Goal: Transaction & Acquisition: Download file/media

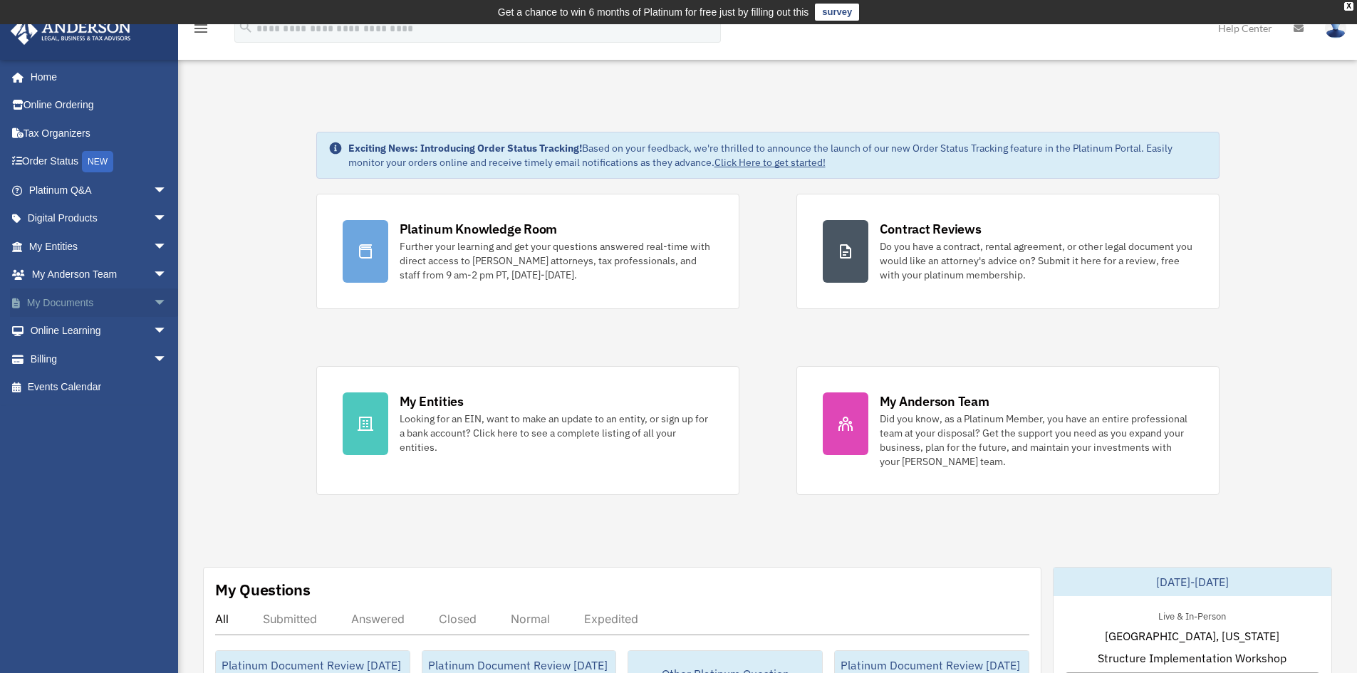
click at [85, 309] on link "My Documents arrow_drop_down" at bounding box center [99, 302] width 179 height 28
click at [153, 303] on span "arrow_drop_down" at bounding box center [167, 302] width 28 height 29
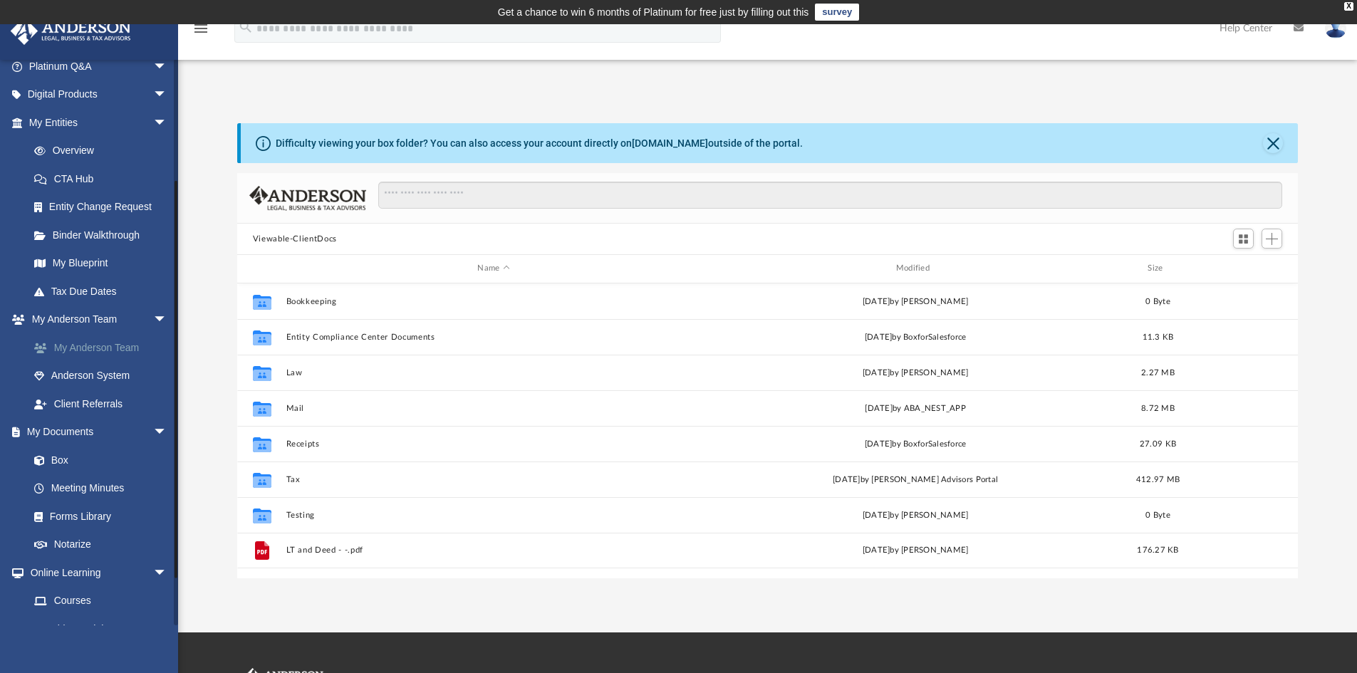
scroll to position [198, 0]
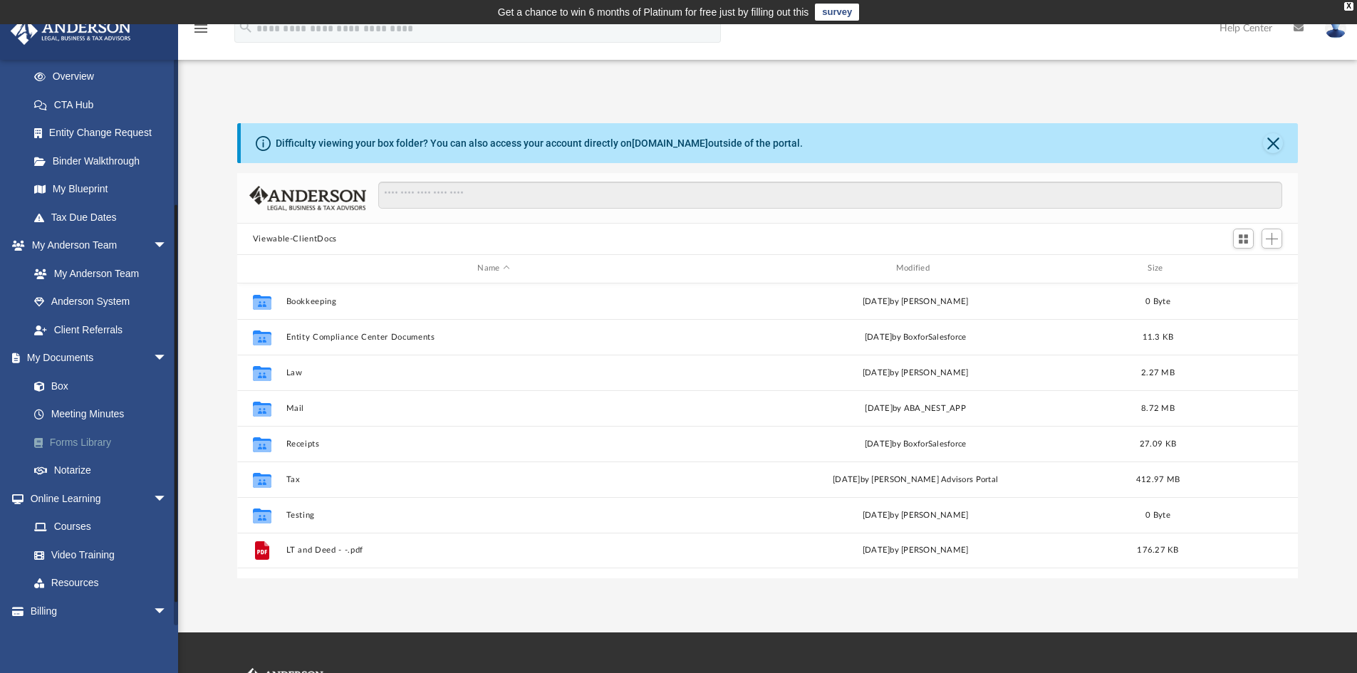
click at [75, 442] on link "Forms Library" at bounding box center [104, 442] width 169 height 28
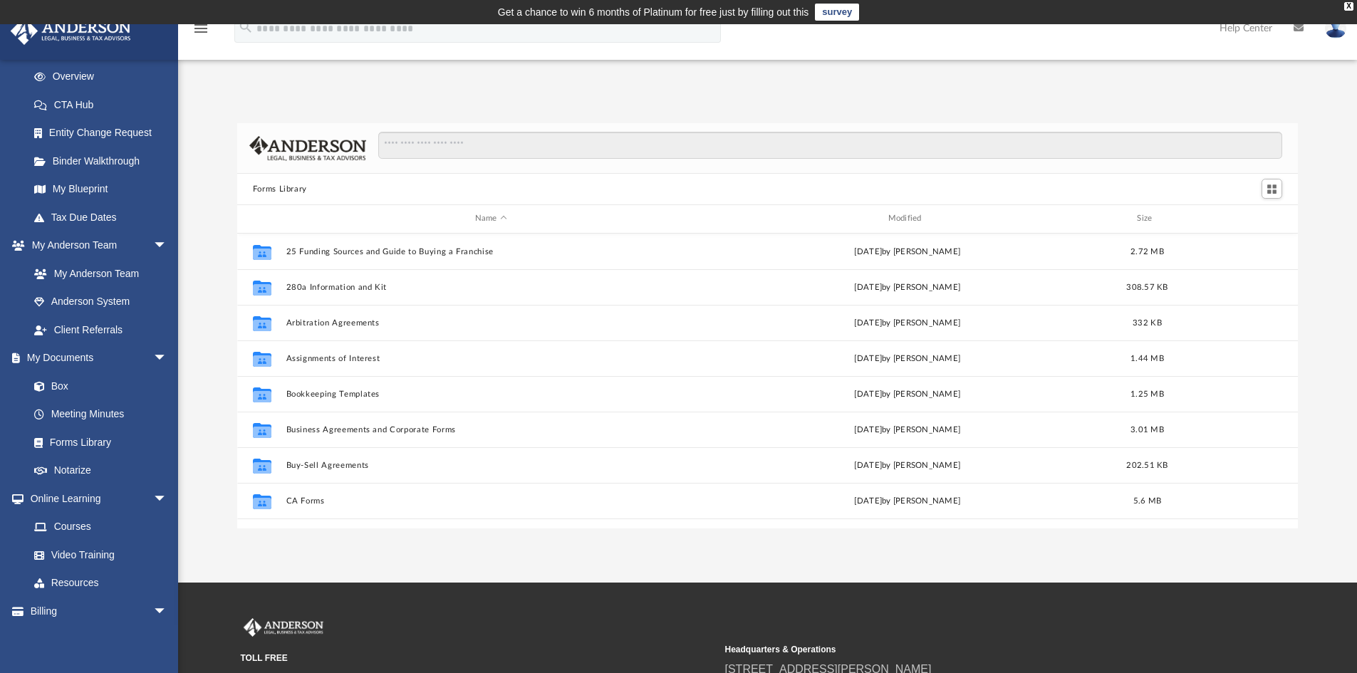
scroll to position [313, 1050]
click at [462, 146] on input "Search files and folders" at bounding box center [830, 145] width 904 height 27
type input "**********"
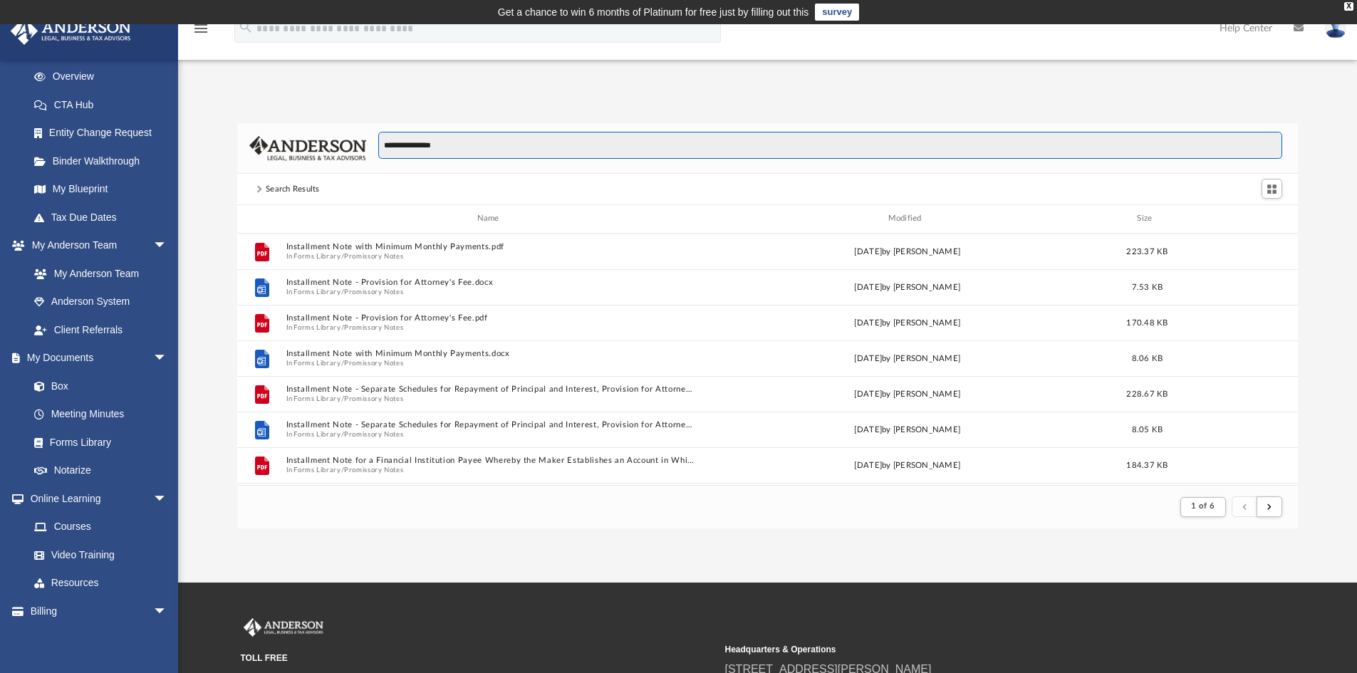
scroll to position [269, 1050]
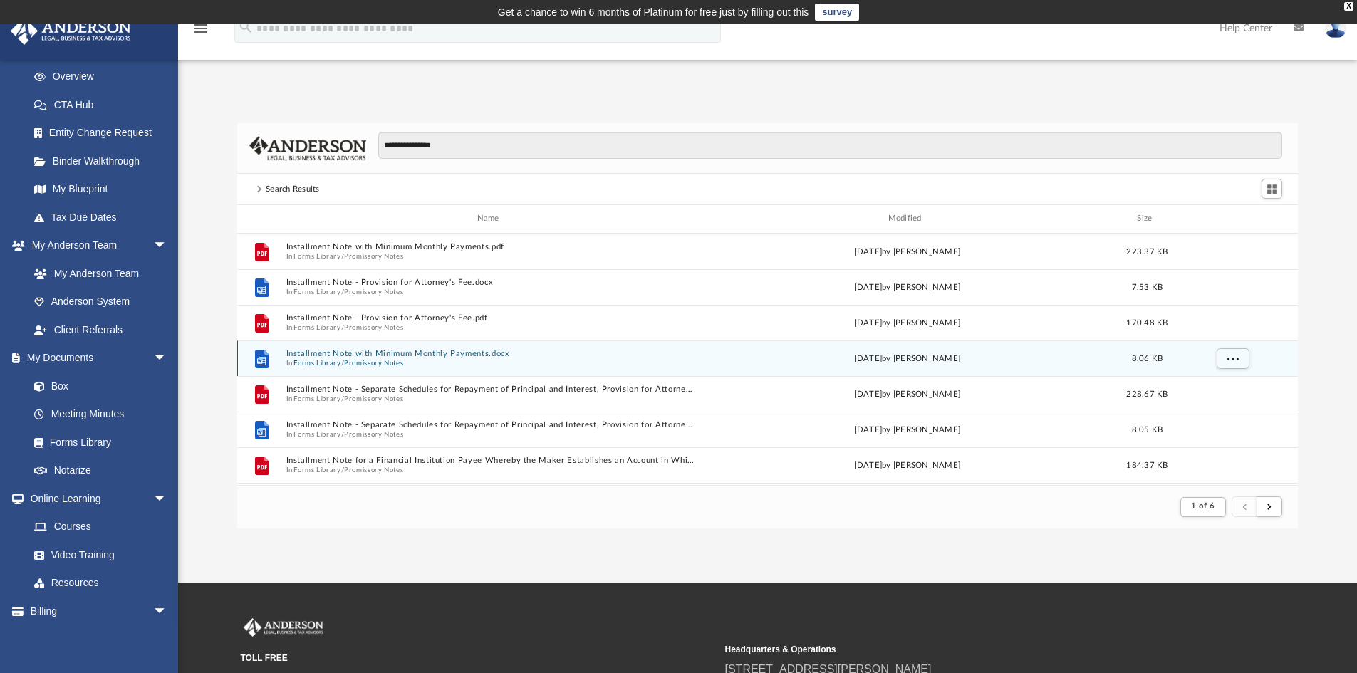
click at [439, 357] on button "Installment Note with Minimum Monthly Payments.docx" at bounding box center [491, 353] width 410 height 9
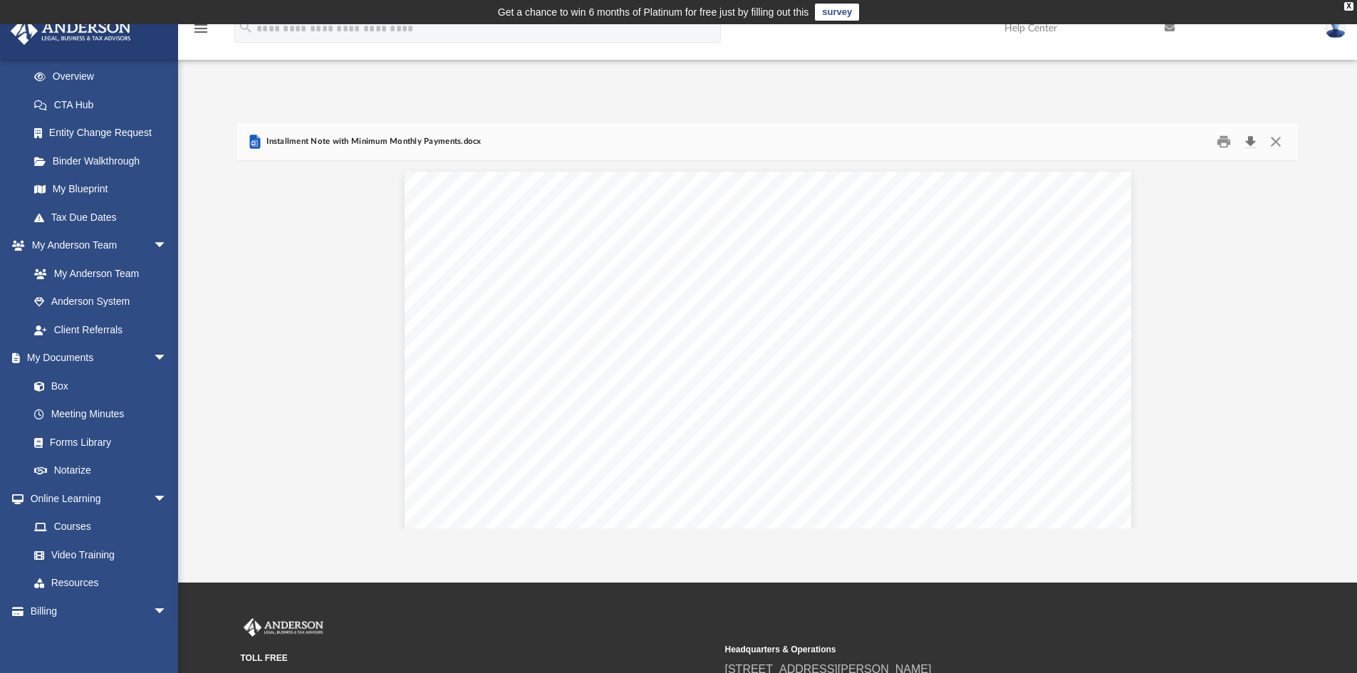
click at [1243, 141] on button "Download" at bounding box center [1250, 142] width 26 height 22
drag, startPoint x: 1281, startPoint y: 136, endPoint x: 1152, endPoint y: 140, distance: 129.0
click at [1281, 136] on button "Close" at bounding box center [1276, 142] width 26 height 22
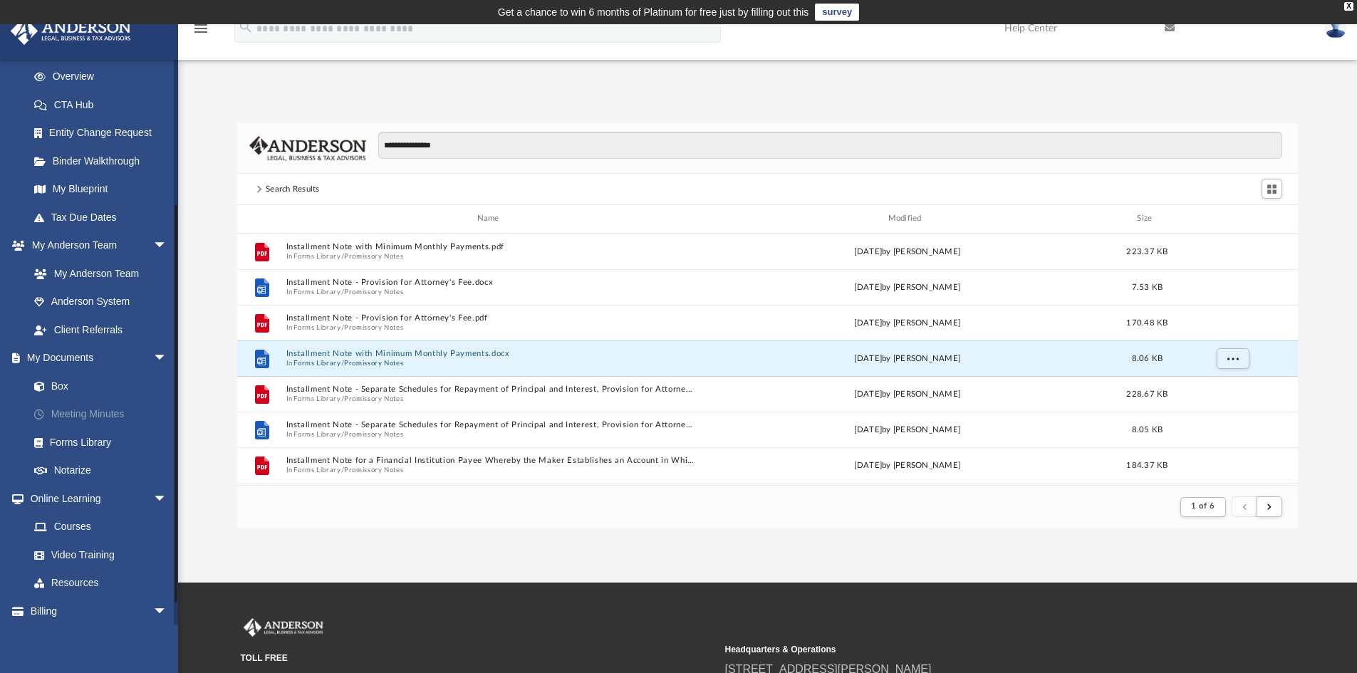
click at [95, 414] on link "Meeting Minutes" at bounding box center [104, 414] width 169 height 28
